Goal: Information Seeking & Learning: Find specific page/section

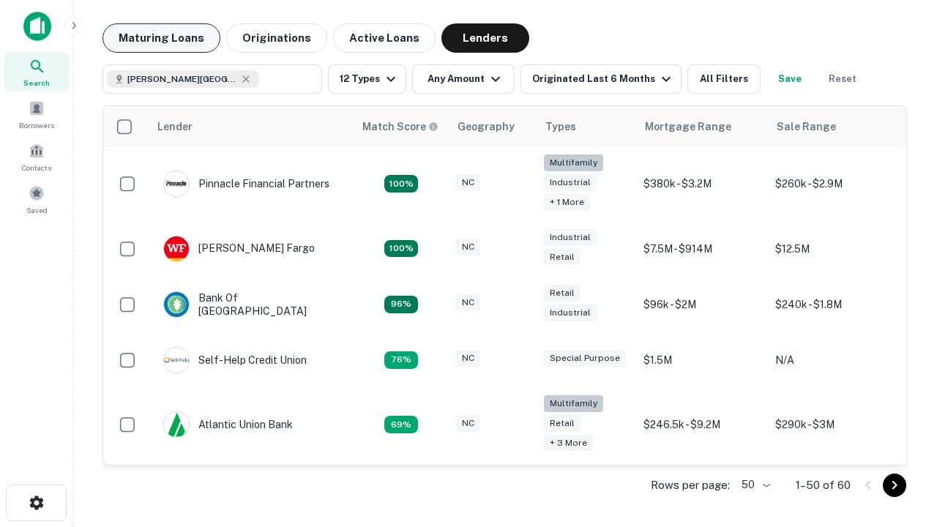
click at [161, 38] on button "Maturing Loans" at bounding box center [161, 37] width 118 height 29
